Goal: Information Seeking & Learning: Understand process/instructions

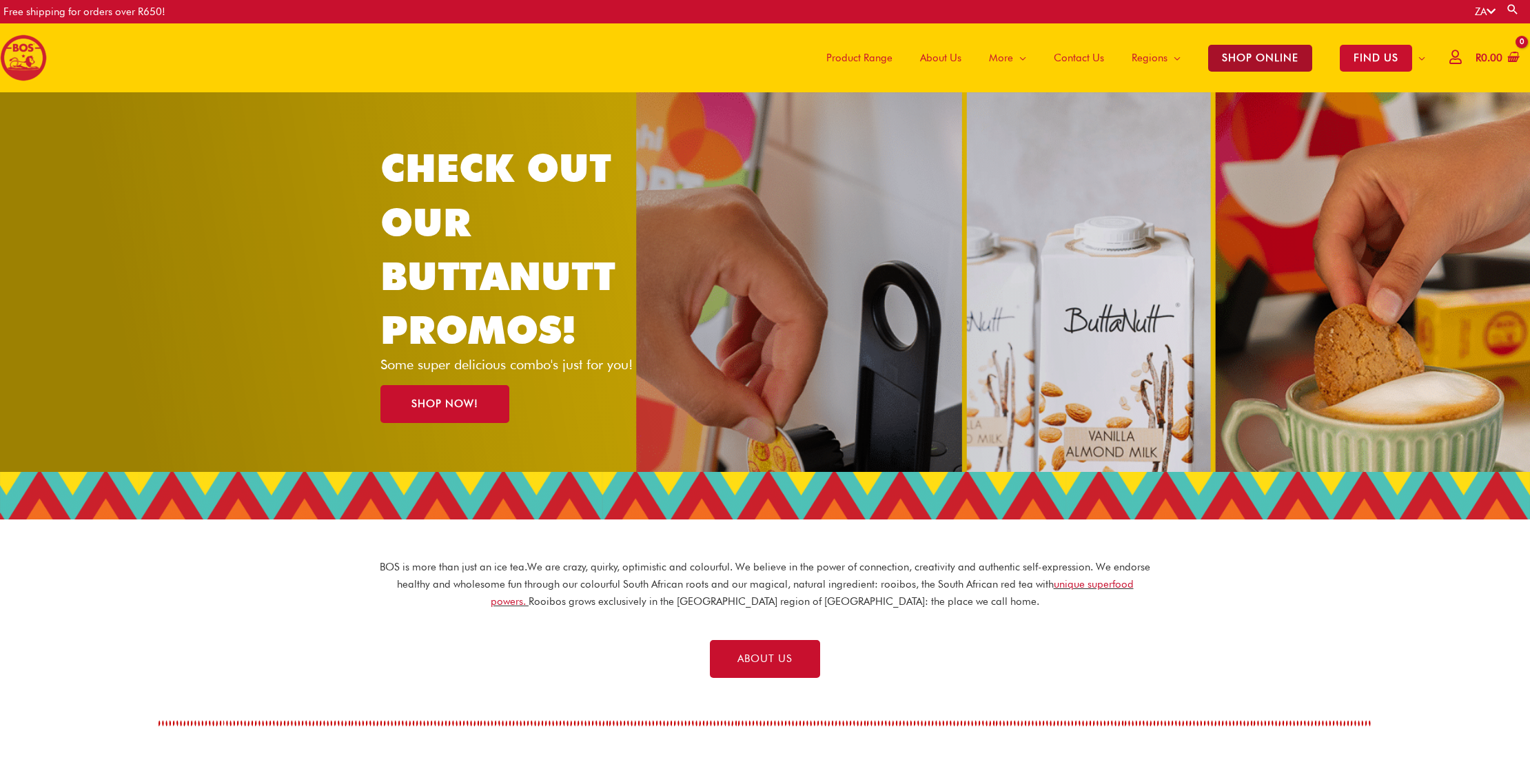
click at [1251, 59] on span "SHOP ONLINE" at bounding box center [1260, 58] width 104 height 27
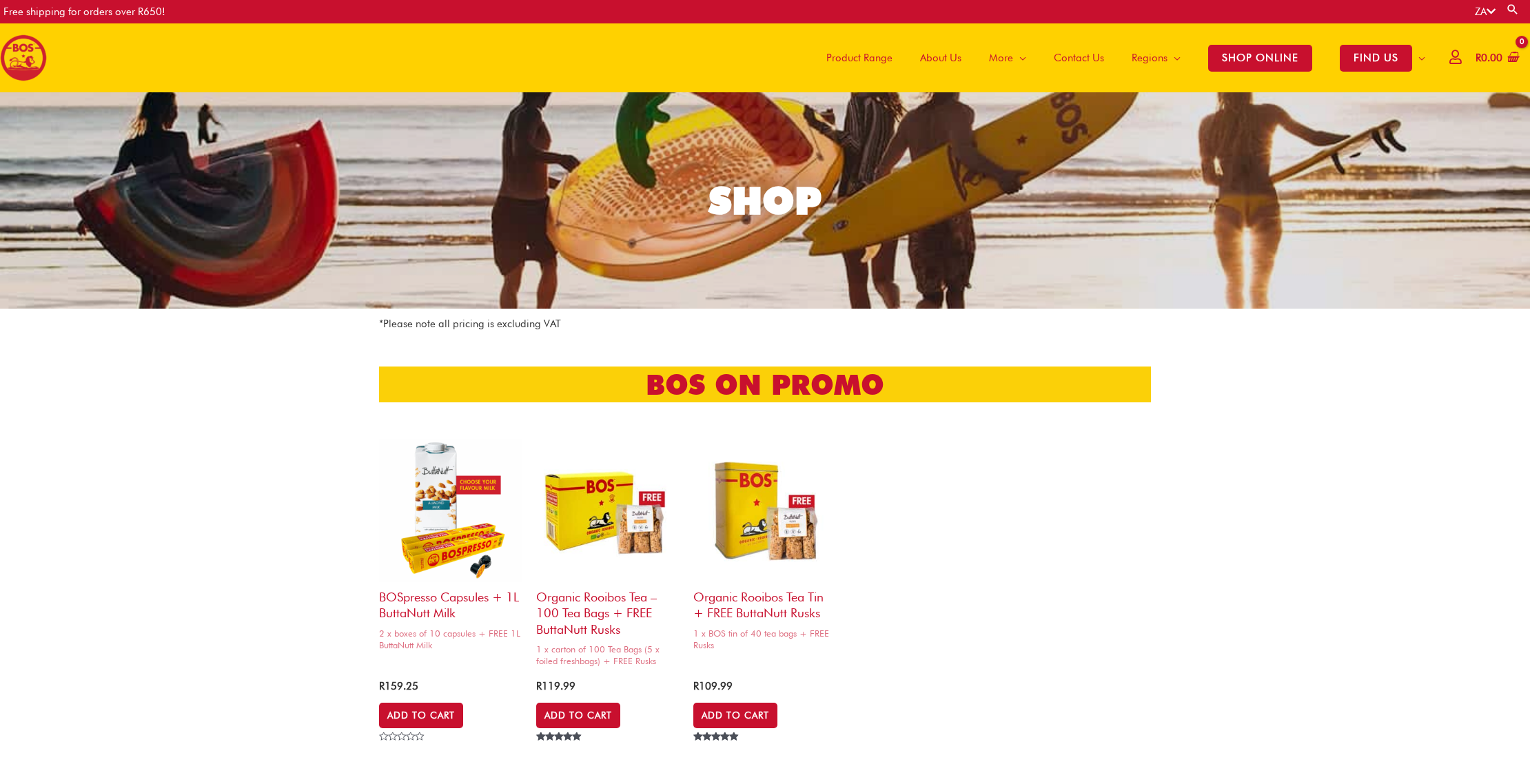
click at [1491, 10] on icon at bounding box center [1491, 11] width 9 height 11
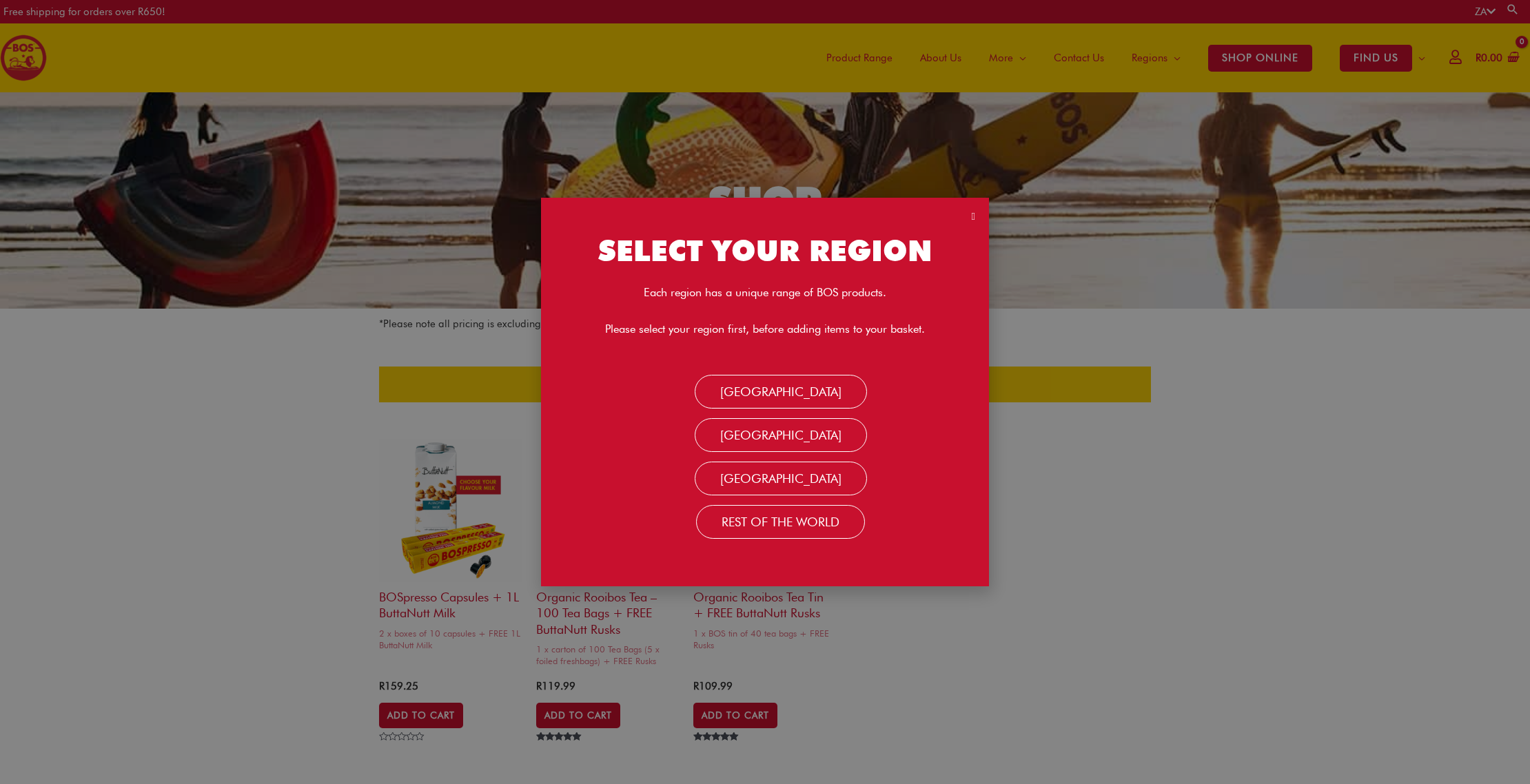
click at [973, 217] on icon "Close" at bounding box center [973, 217] width 4 height 11
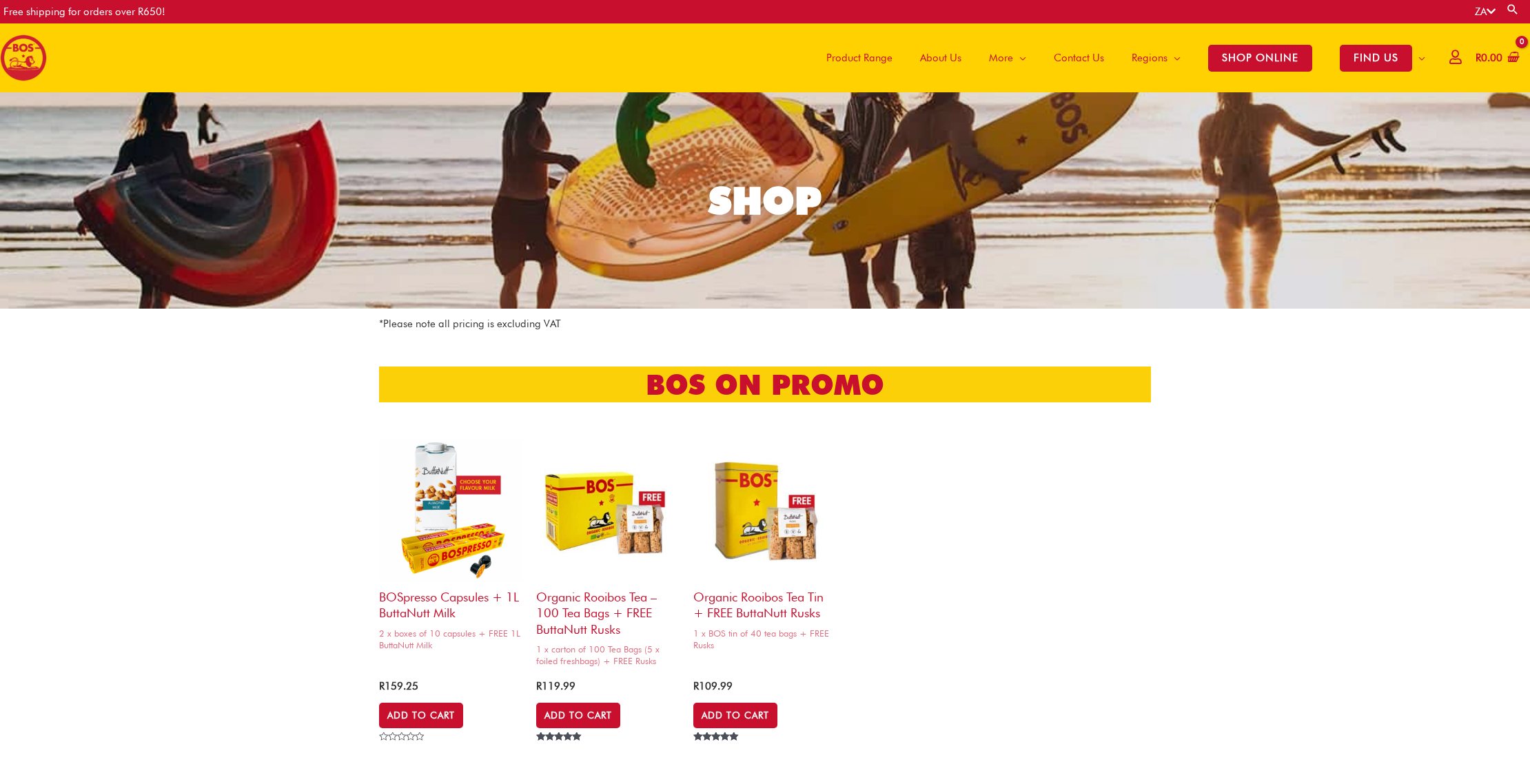
click at [1449, 62] on icon at bounding box center [1455, 57] width 12 height 11
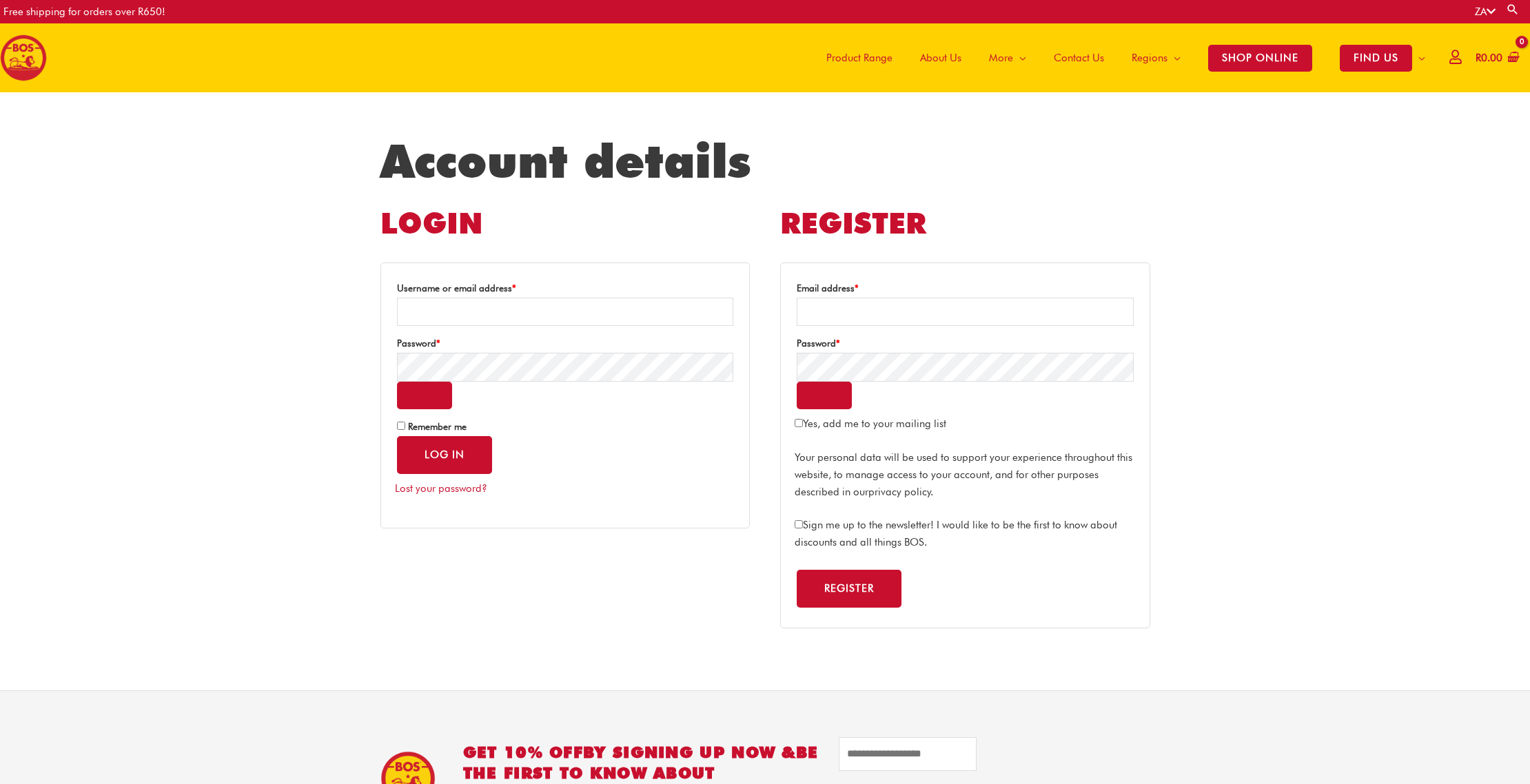
click at [896, 493] on link "privacy policy" at bounding box center [899, 492] width 63 height 13
drag, startPoint x: 832, startPoint y: 462, endPoint x: 968, endPoint y: 489, distance: 138.7
click at [967, 489] on p "Your personal data will be used to support your experience throughout this webs…" at bounding box center [964, 475] width 340 height 51
copy p "Your personal data will be used to support your experience throughout this webs…"
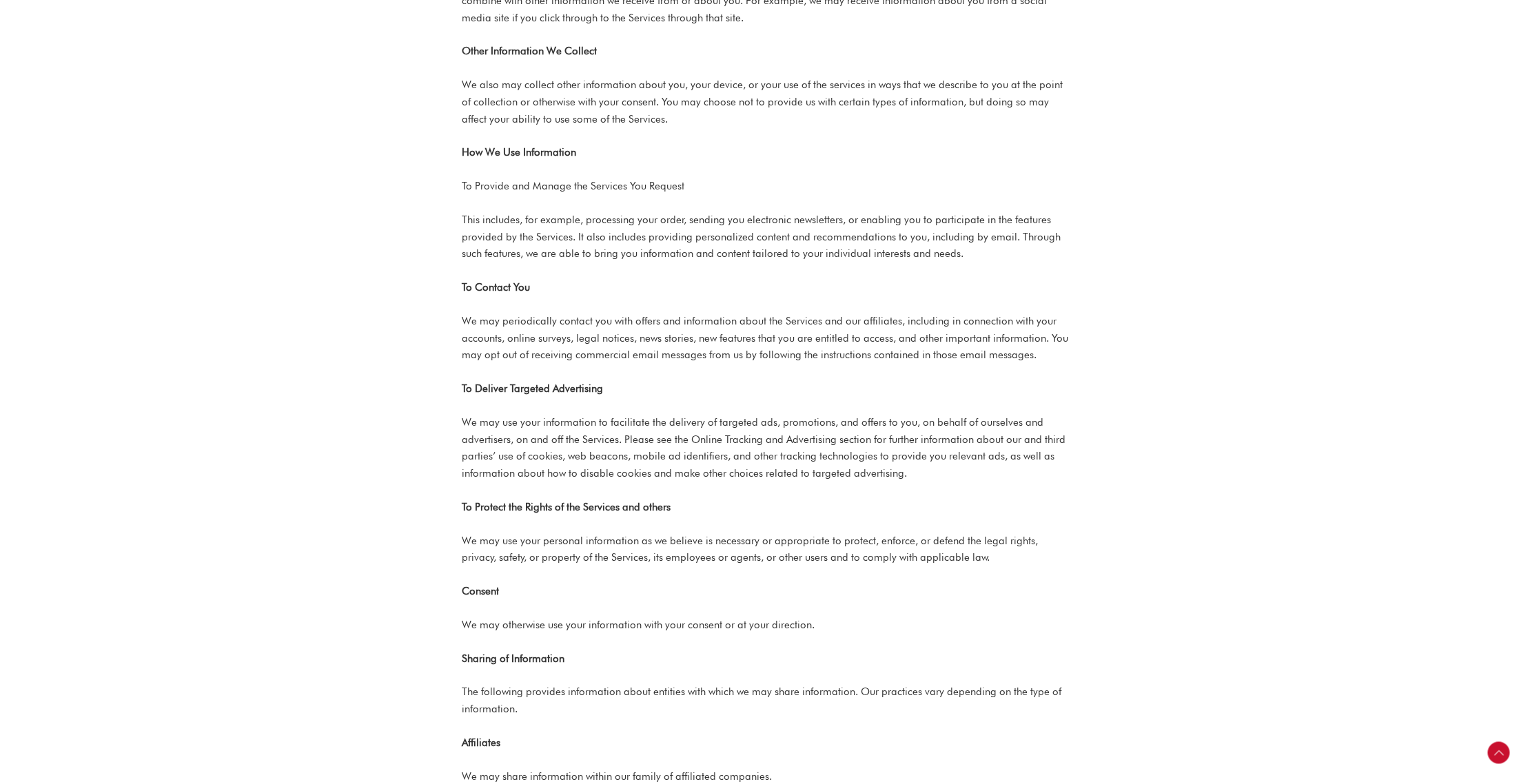
scroll to position [960, 0]
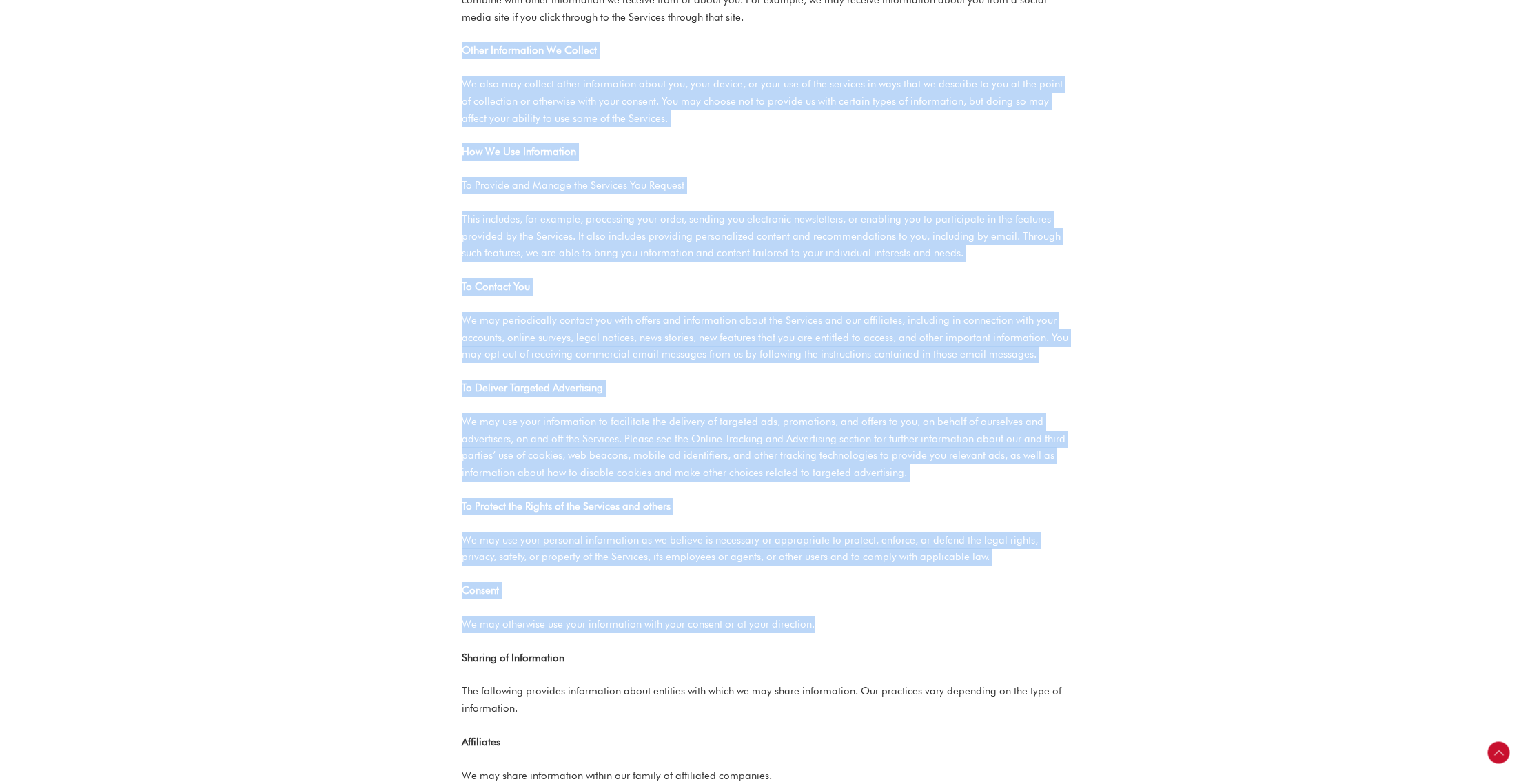
drag, startPoint x: 463, startPoint y: 32, endPoint x: 840, endPoint y: 596, distance: 678.4
copy div "Other Information We Collect We also may collect other information about you, y…"
